Goal: Find specific page/section: Locate a particular part of the current website

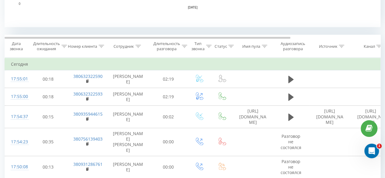
scroll to position [183, 0]
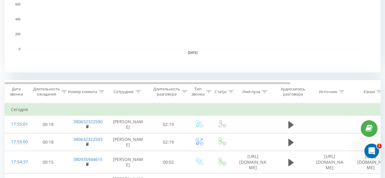
click at [133, 92] on div "Сотрудник" at bounding box center [124, 91] width 20 height 5
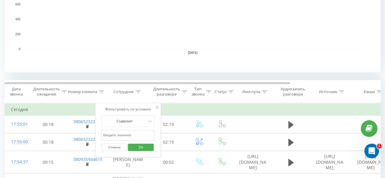
click at [129, 132] on input "text" at bounding box center [128, 135] width 54 height 11
type input "[PERSON_NAME]"
click at [141, 147] on span "OK" at bounding box center [140, 146] width 17 height 9
